Goal: Transaction & Acquisition: Purchase product/service

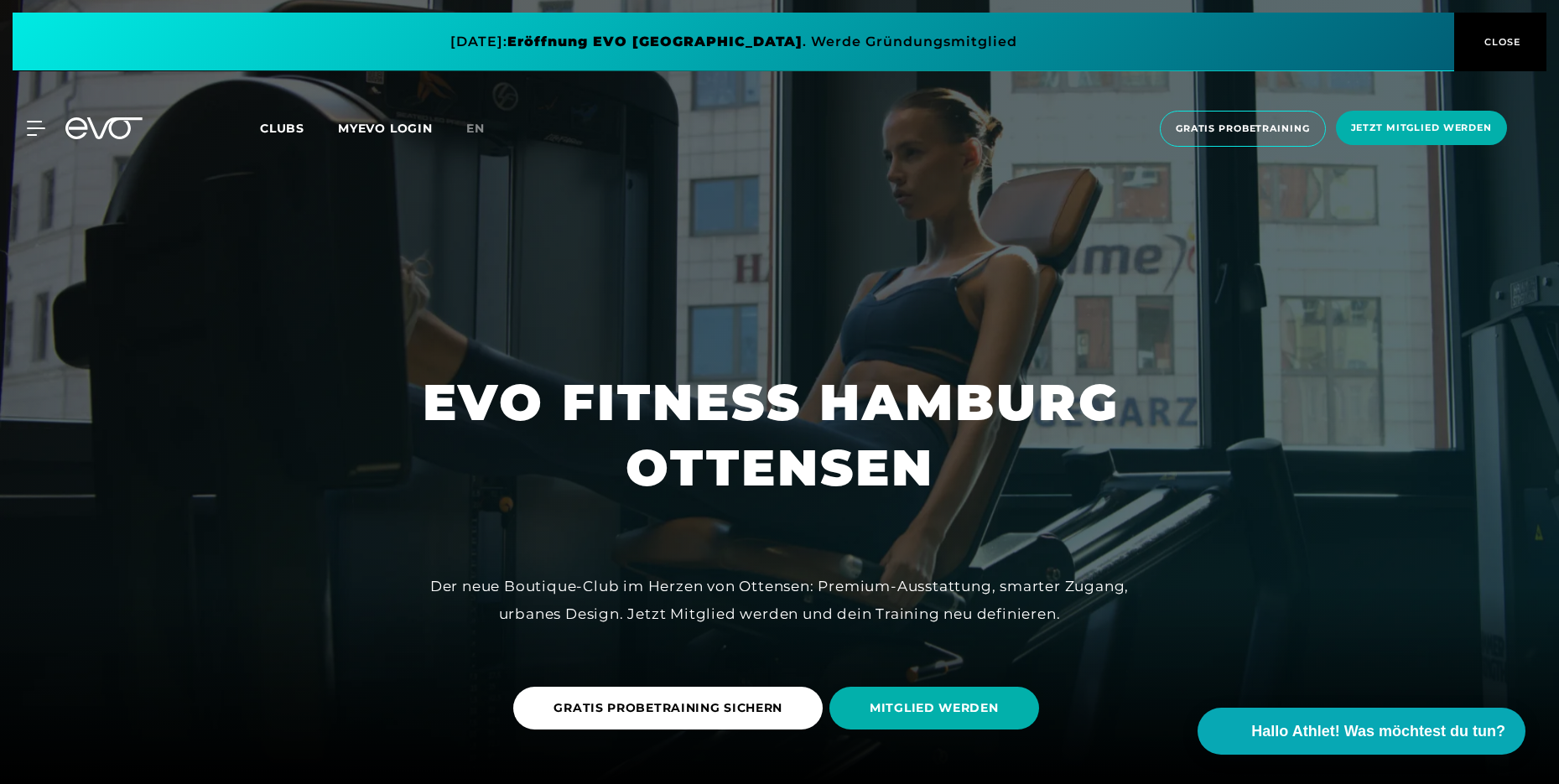
click at [1498, 45] on span "CLOSE" at bounding box center [1501, 42] width 41 height 15
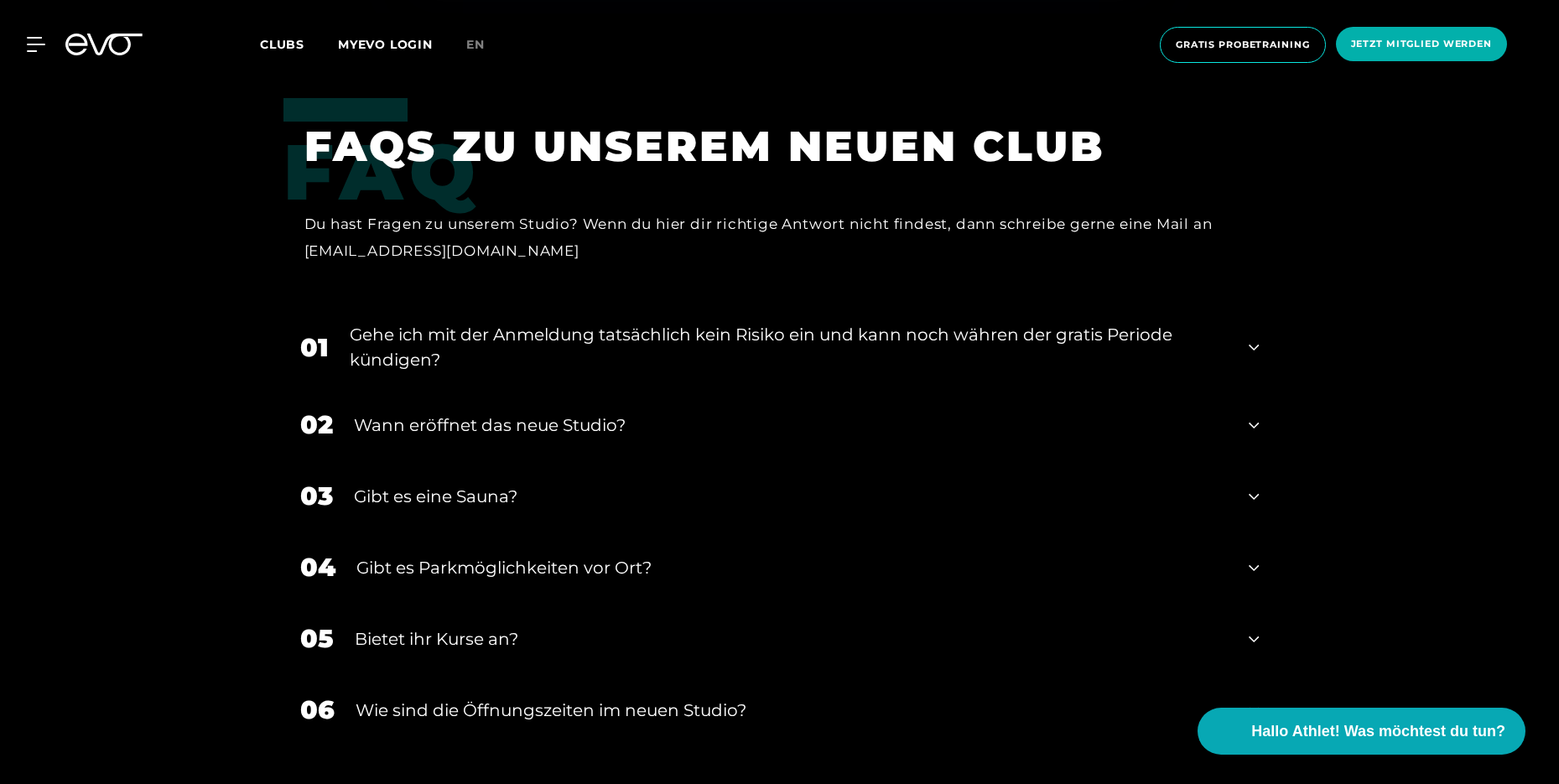
scroll to position [5928, 0]
click at [465, 369] on div "01 Gehe ich mit der Anmeldung tatsächlich kein Risiko ein und kann noch währen …" at bounding box center [780, 346] width 992 height 84
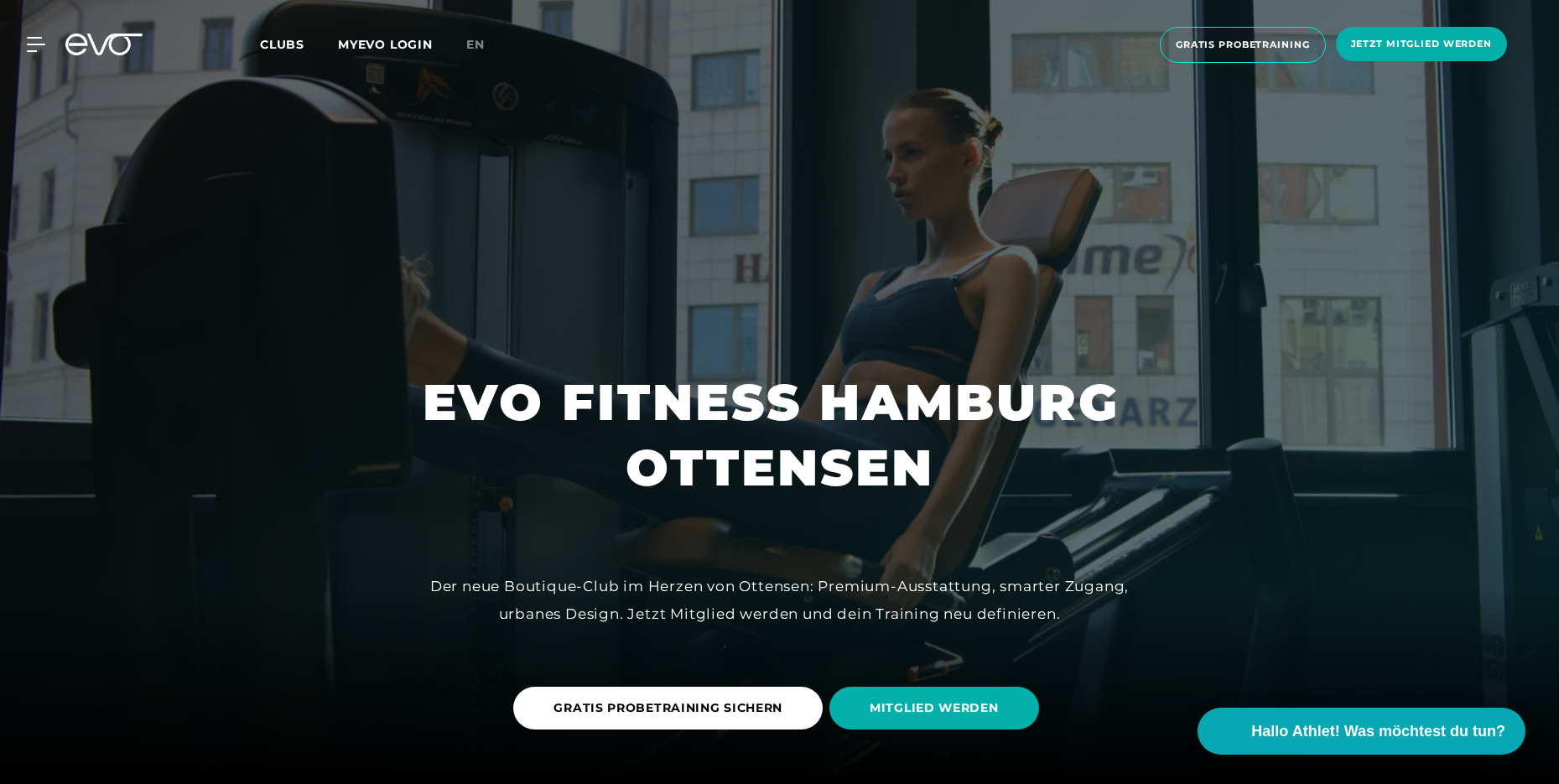
scroll to position [0, 0]
click at [720, 710] on span "GRATIS PROBETRAINING SICHERN" at bounding box center [668, 708] width 229 height 18
click at [1383, 45] on span "Jetzt Mitglied werden" at bounding box center [1421, 44] width 141 height 15
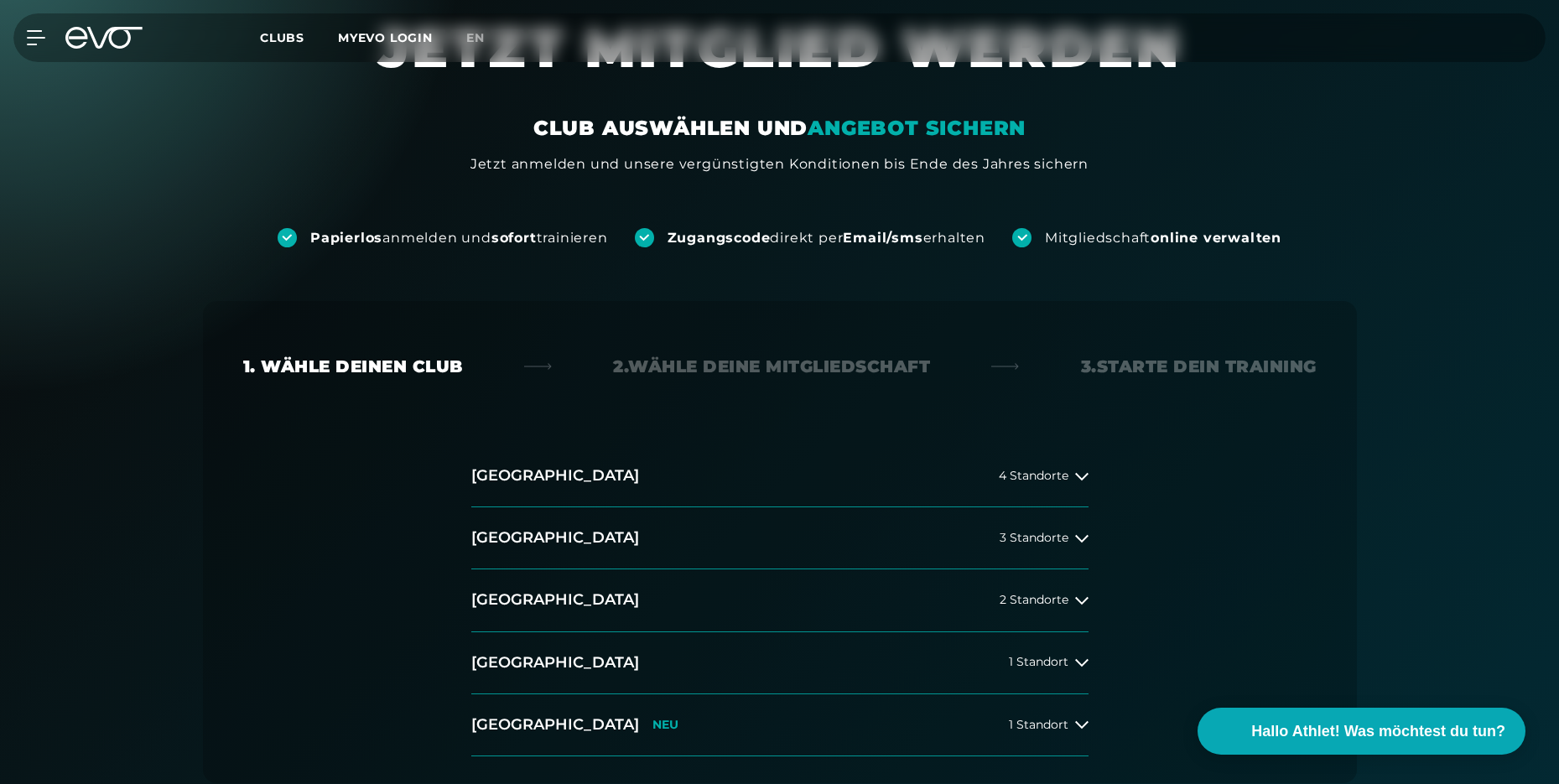
scroll to position [65, 0]
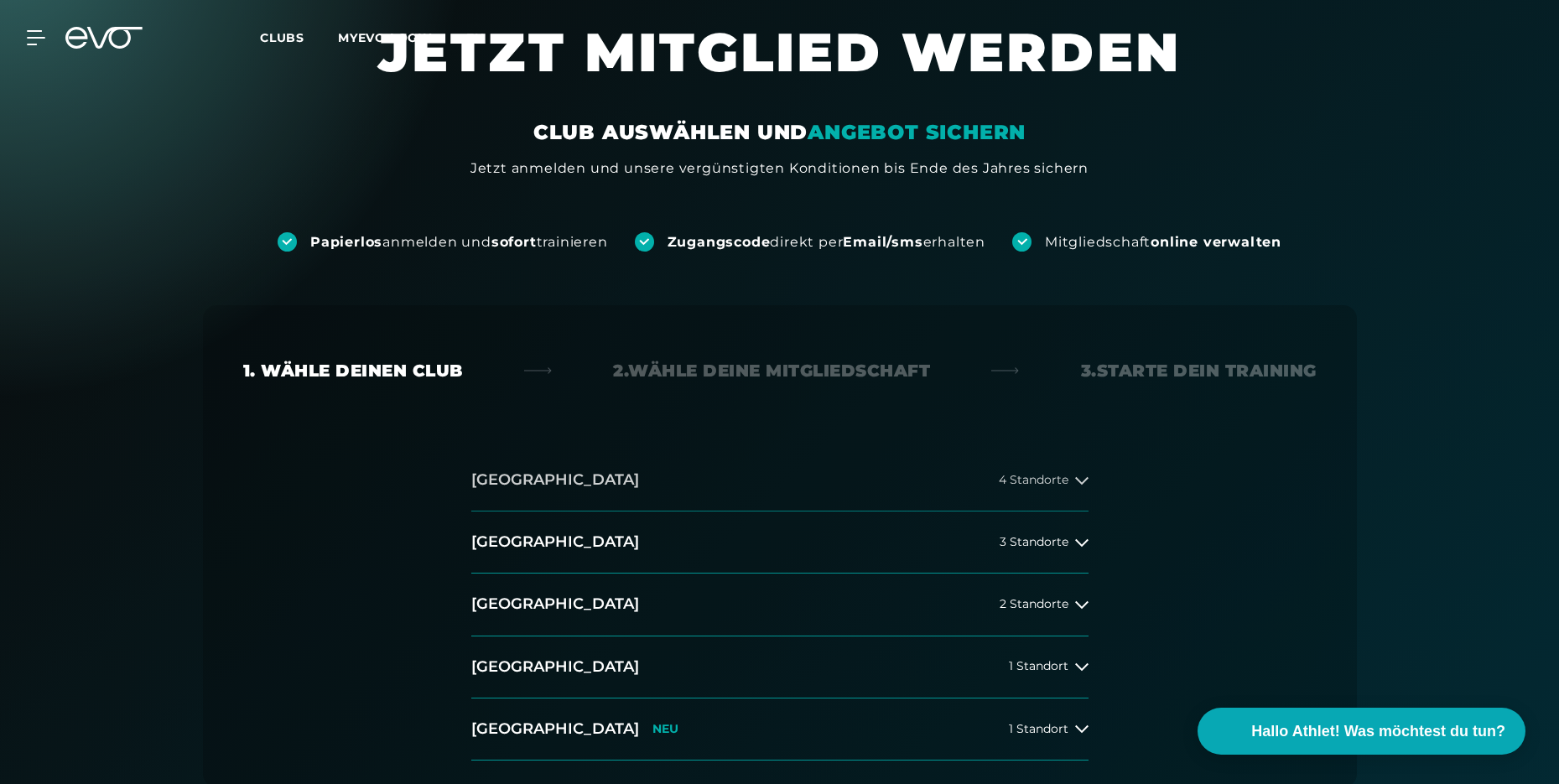
click at [1076, 482] on icon at bounding box center [1082, 481] width 14 height 14
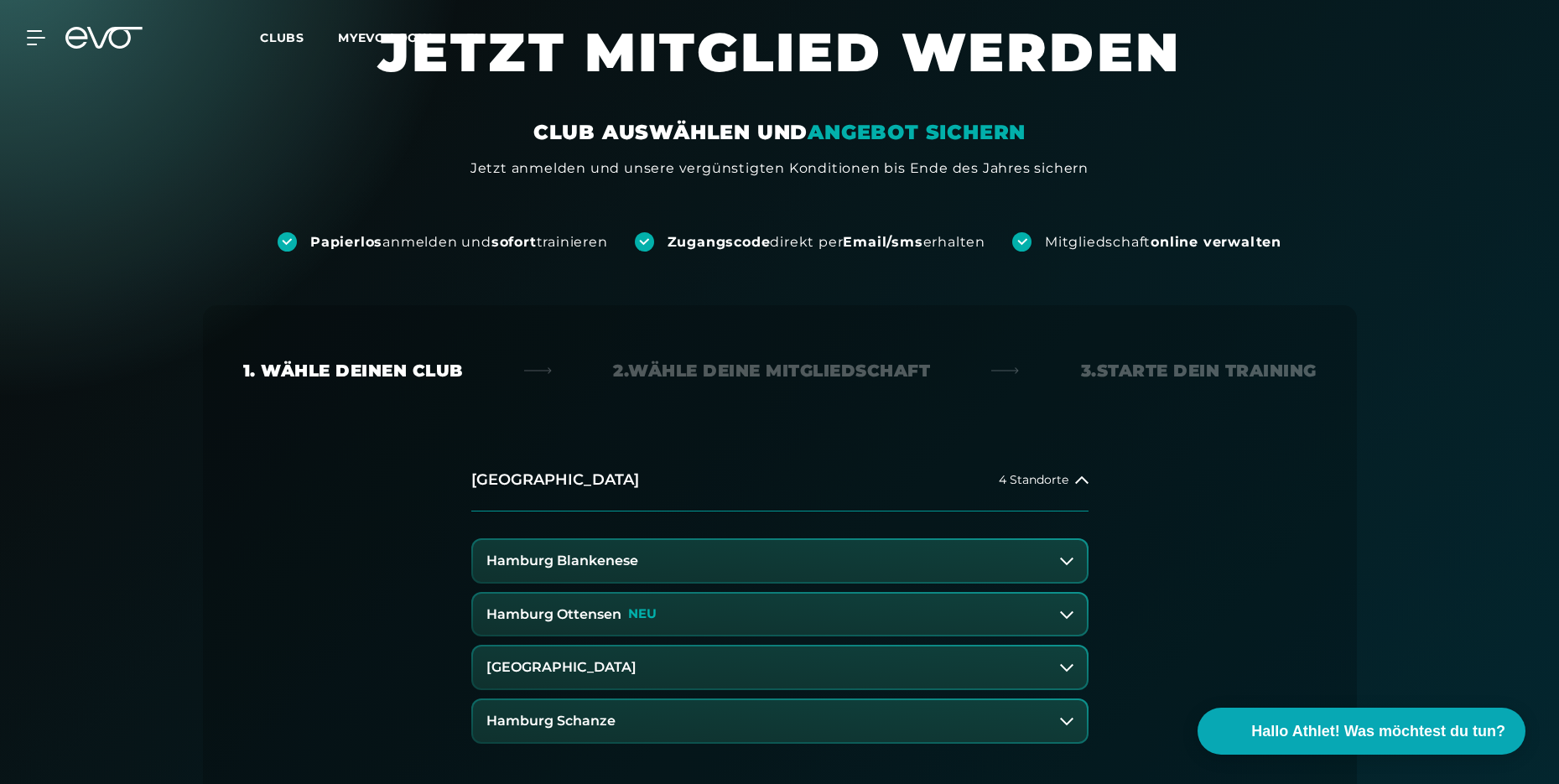
click at [1014, 612] on button "Hamburg Ottensen NEU" at bounding box center [780, 614] width 614 height 42
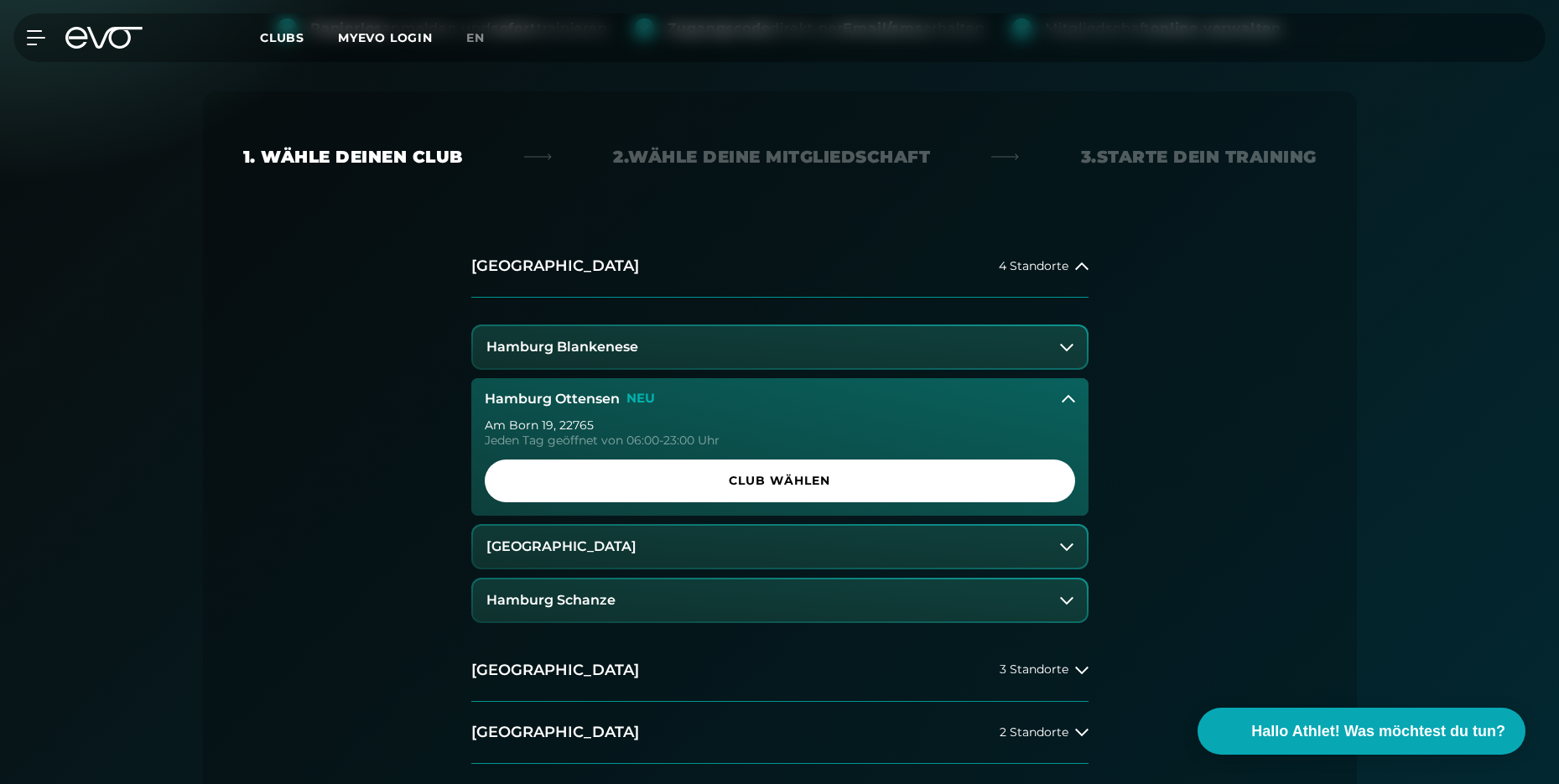
scroll to position [281, 0]
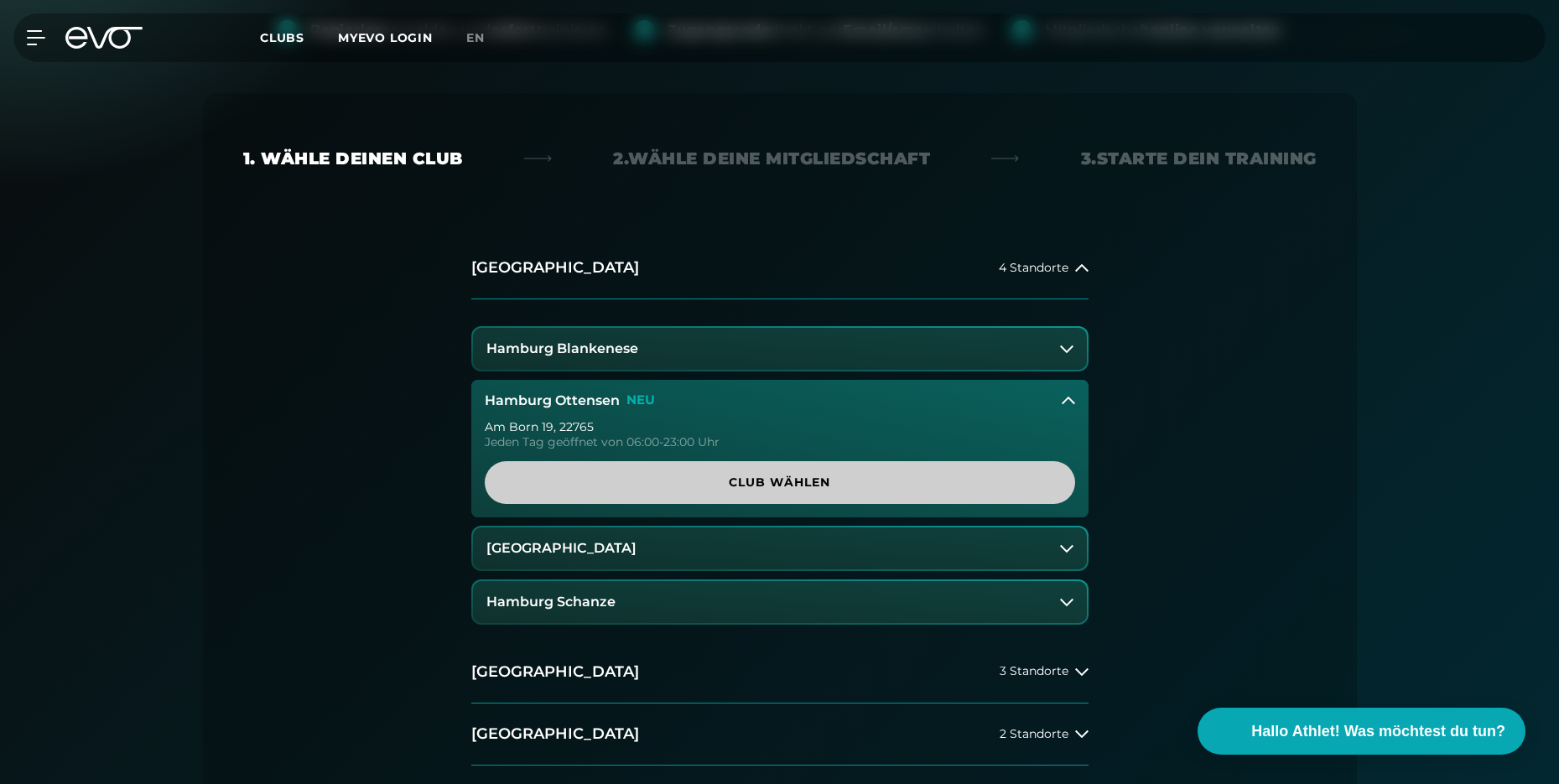
click at [875, 477] on span "Club wählen" at bounding box center [779, 482] width 510 height 18
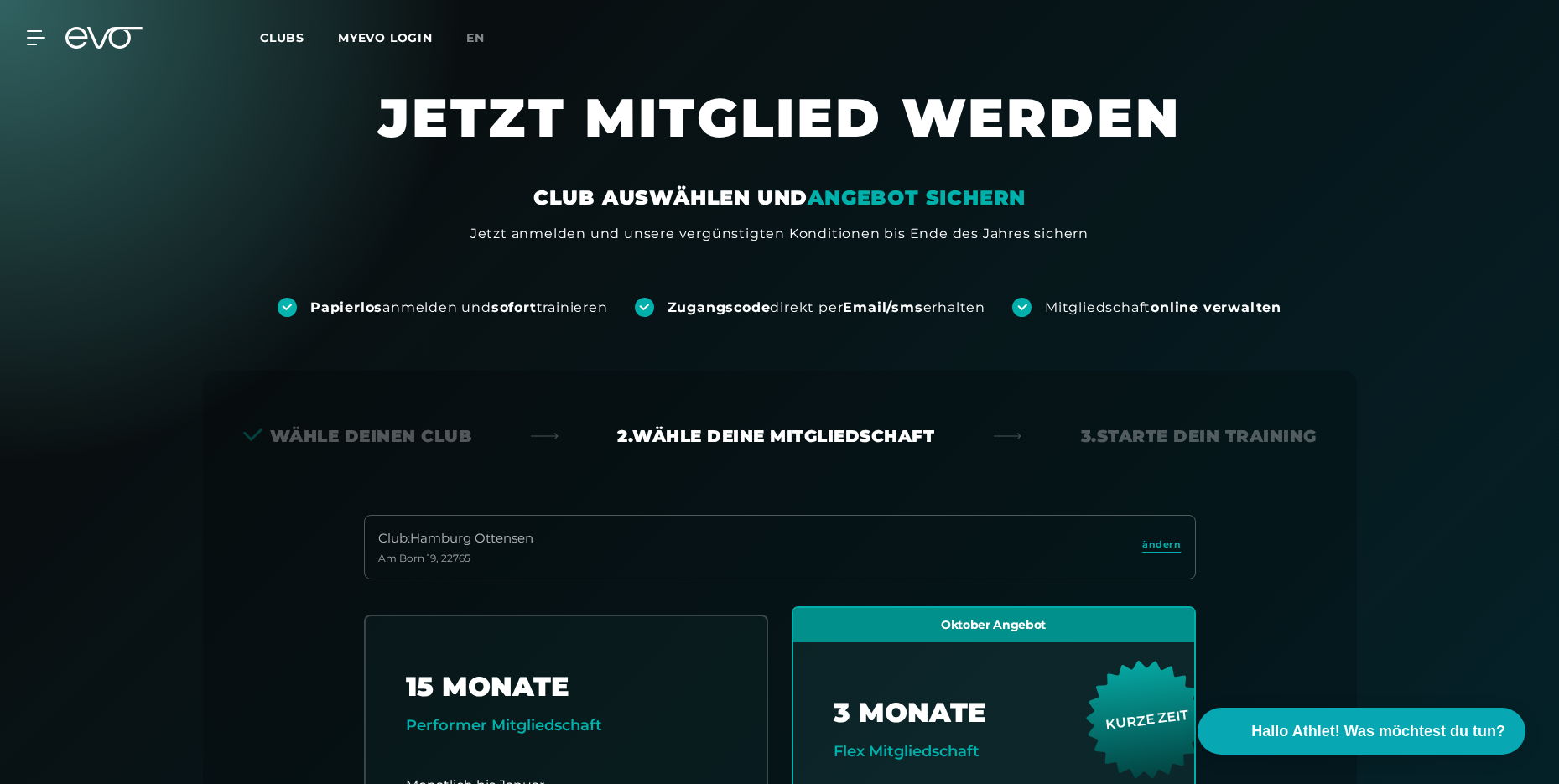
scroll to position [0, 0]
